Goal: Transaction & Acquisition: Download file/media

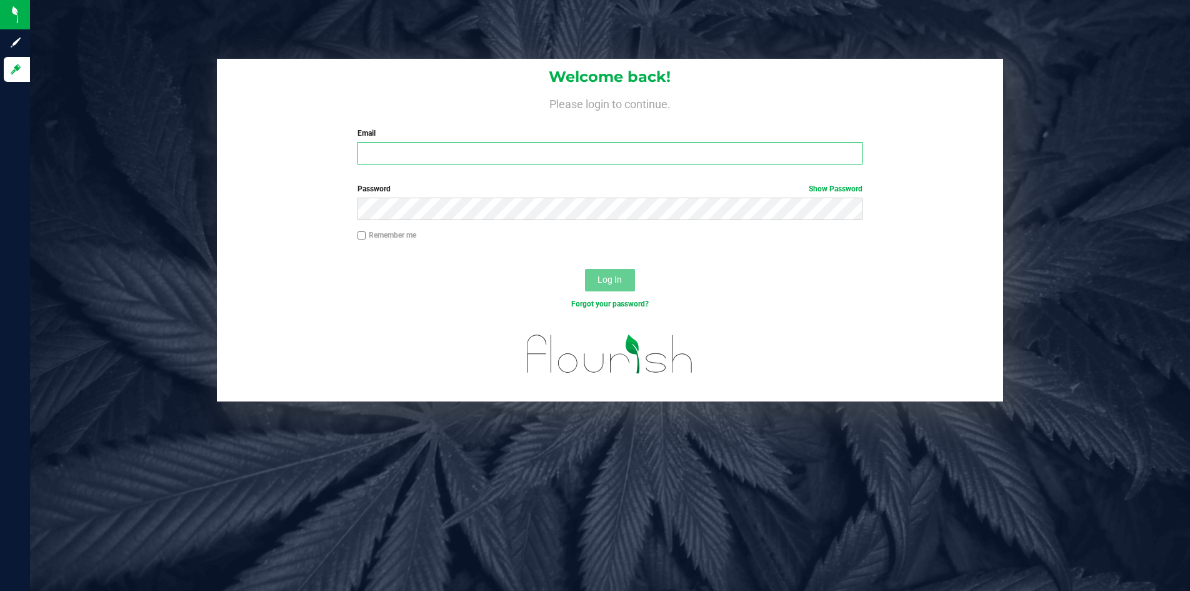
click at [484, 153] on input "Email" at bounding box center [610, 153] width 505 height 23
type input "[EMAIL_ADDRESS][DOMAIN_NAME]"
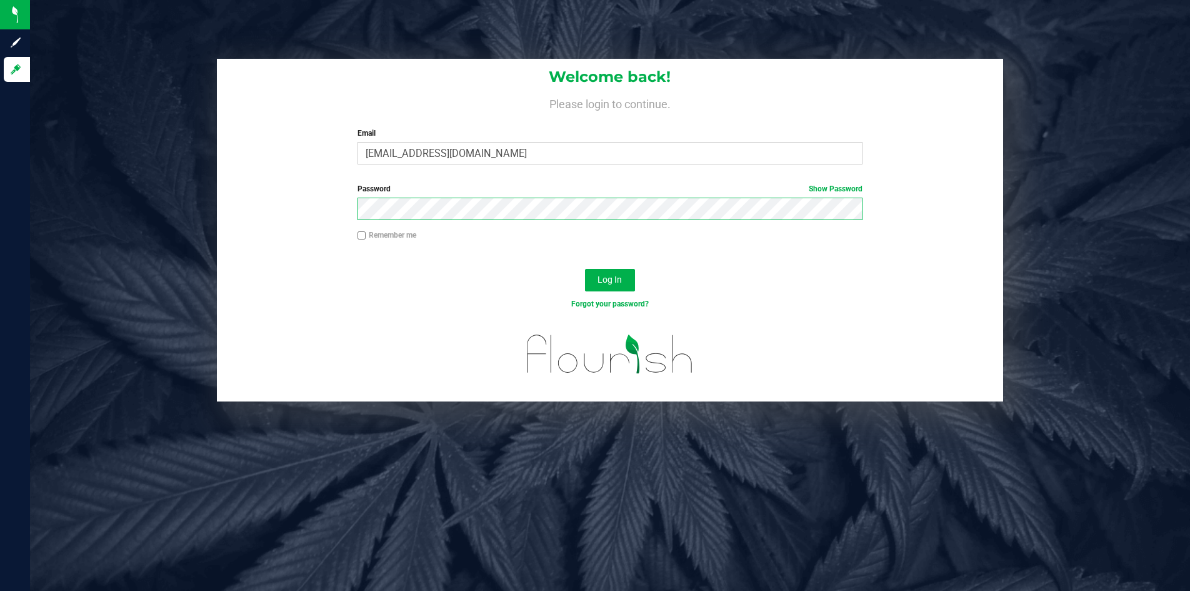
click at [585, 269] on button "Log In" at bounding box center [610, 280] width 50 height 23
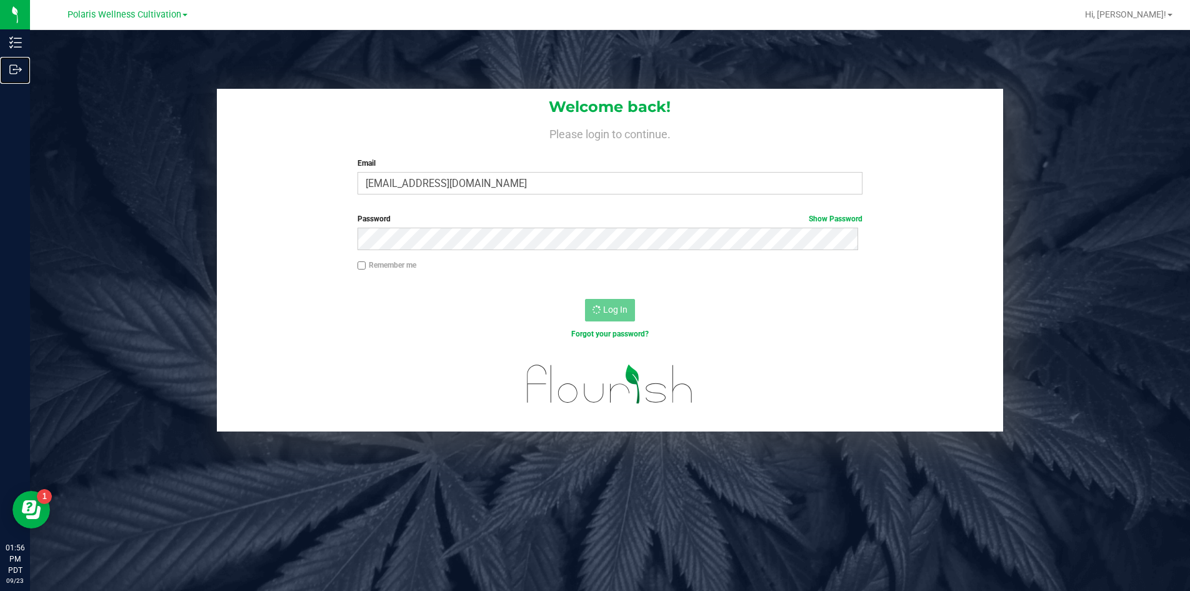
click at [18, 61] on div "Outbound" at bounding box center [17, 69] width 26 height 25
click at [135, 13] on span "Polaris Wellness Cultivation" at bounding box center [125, 14] width 114 height 11
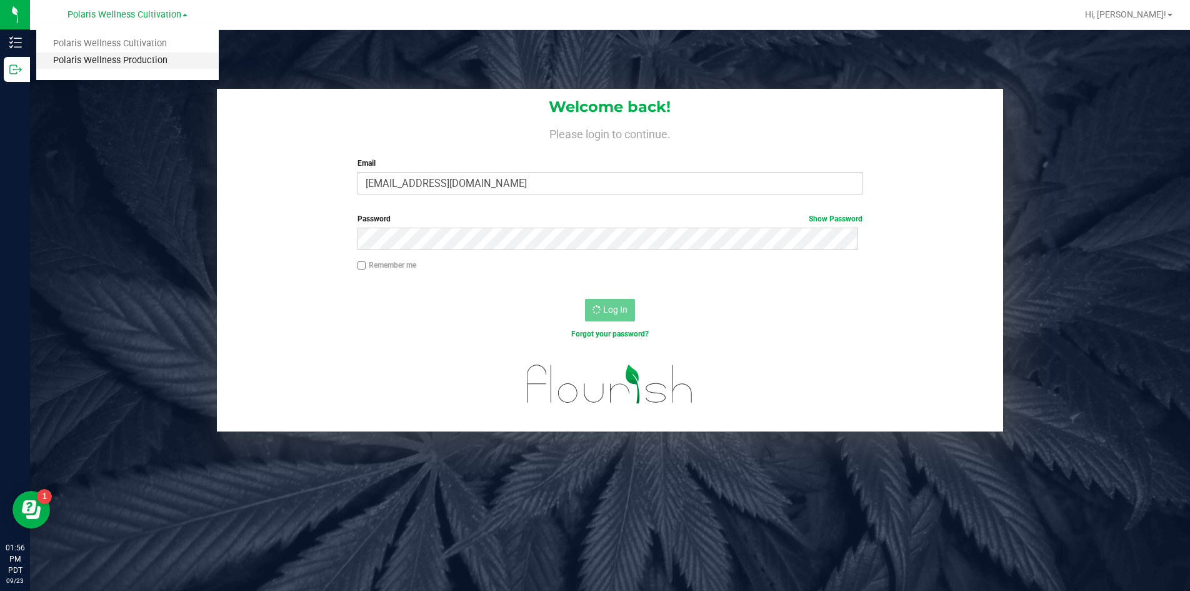
click at [153, 56] on link "Polaris Wellness Production" at bounding box center [127, 61] width 183 height 17
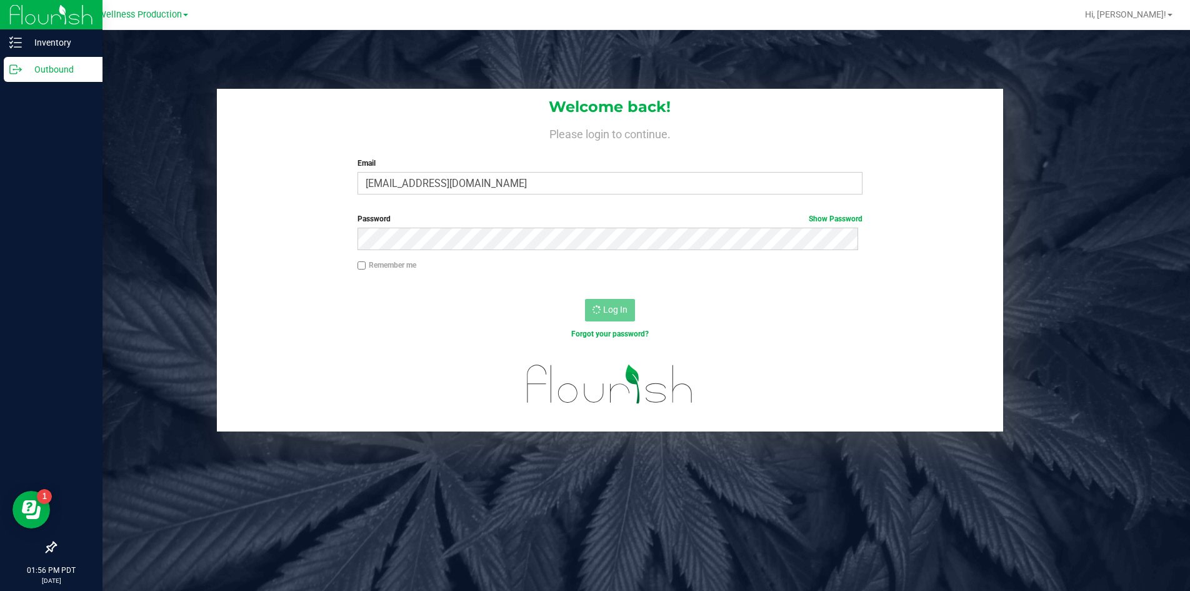
click at [29, 61] on div "Outbound" at bounding box center [53, 69] width 99 height 25
click at [54, 44] on p "Inventory" at bounding box center [59, 42] width 75 height 15
click at [62, 66] on p "Outbound" at bounding box center [59, 69] width 75 height 15
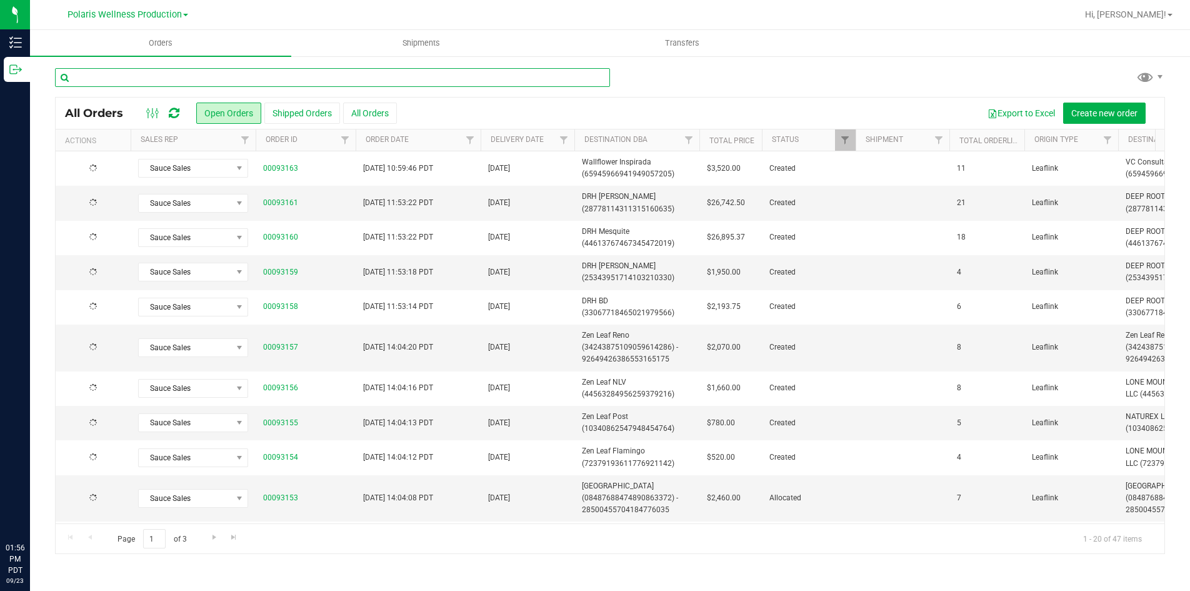
click at [272, 77] on input "text" at bounding box center [332, 77] width 555 height 19
type input "t"
type input "[PERSON_NAME]"
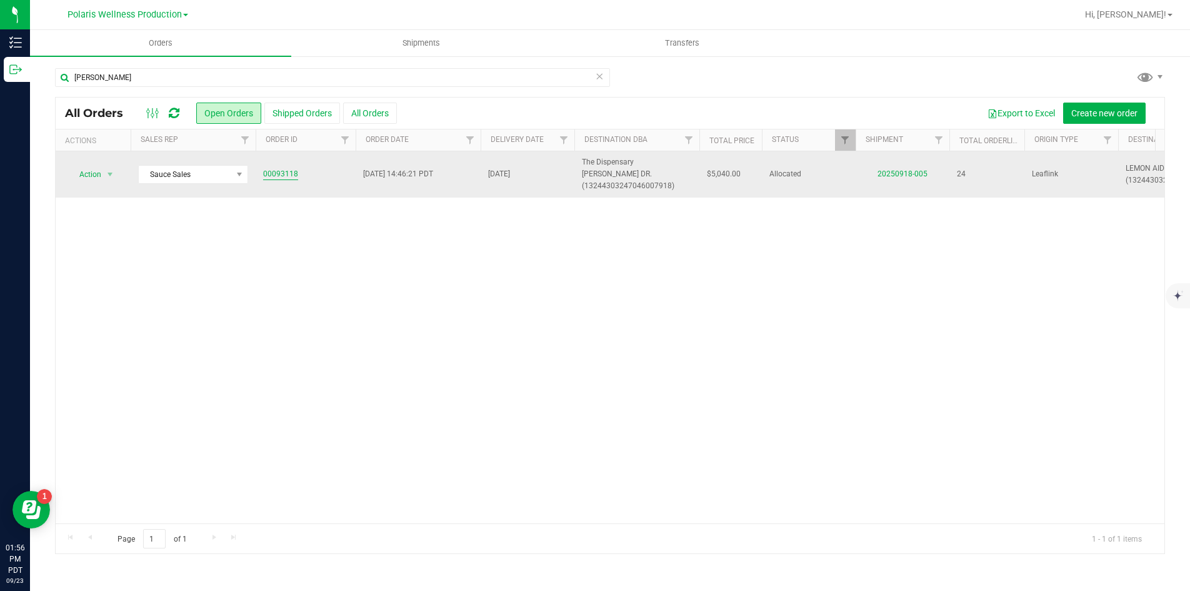
click at [279, 168] on link "00093118" at bounding box center [280, 174] width 35 height 12
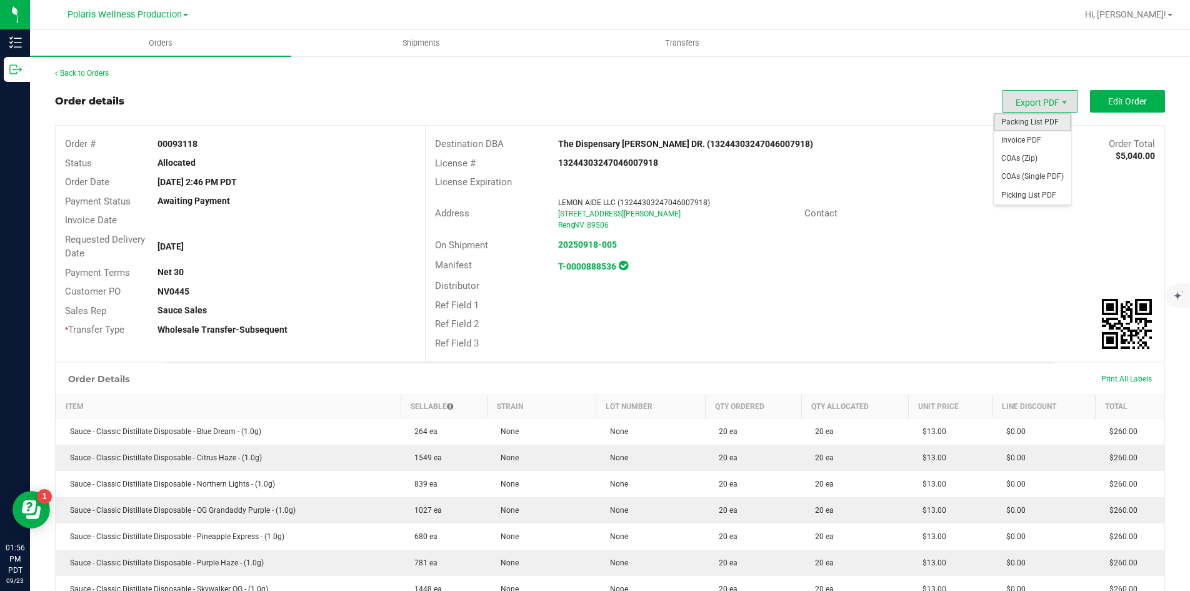
click at [1041, 116] on span "Packing List PDF" at bounding box center [1033, 122] width 78 height 18
